Goal: Book appointment/travel/reservation

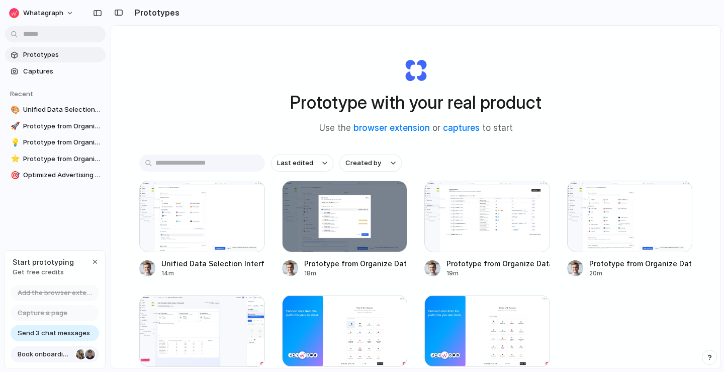
click at [56, 355] on span "Book onboarding call" at bounding box center [45, 354] width 54 height 10
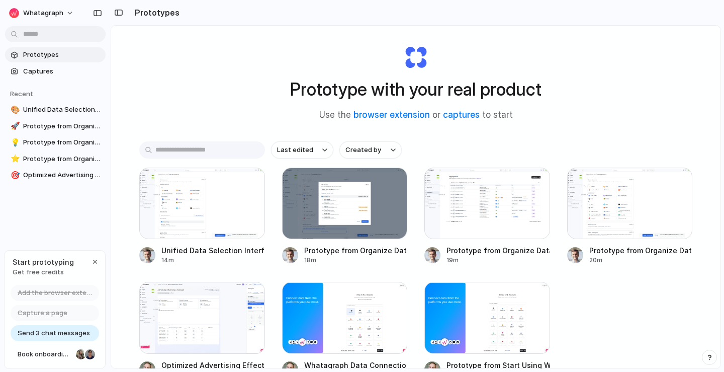
scroll to position [86, 0]
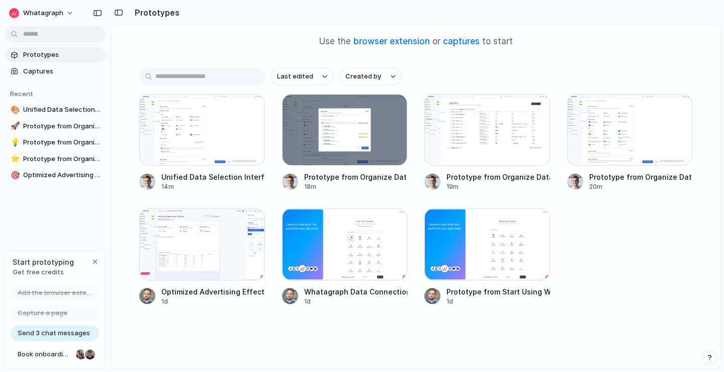
click at [71, 335] on span "Send 3 chat messages" at bounding box center [54, 333] width 72 height 10
